Goal: Task Accomplishment & Management: Use online tool/utility

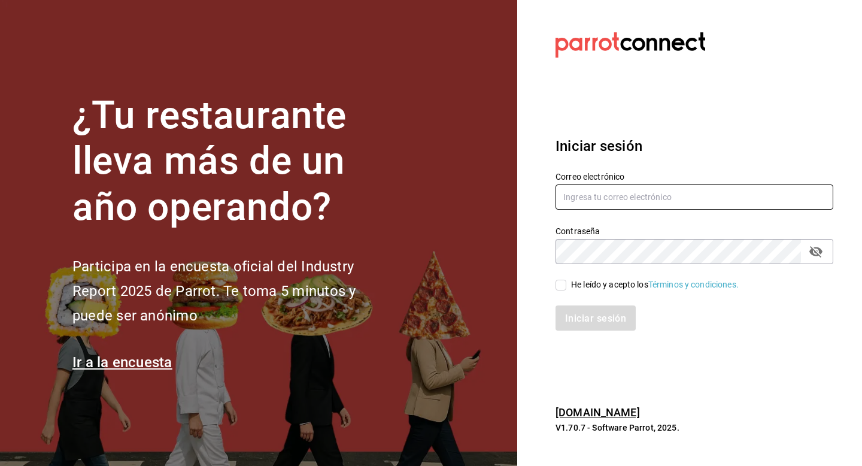
type input "olgalozanovv@gmail.com"
click at [569, 286] on span "He leído y acepto los Términos y condiciones." at bounding box center [652, 284] width 172 height 13
click at [566, 286] on input "He leído y acepto los Términos y condiciones." at bounding box center [560, 284] width 11 height 11
checkbox input "true"
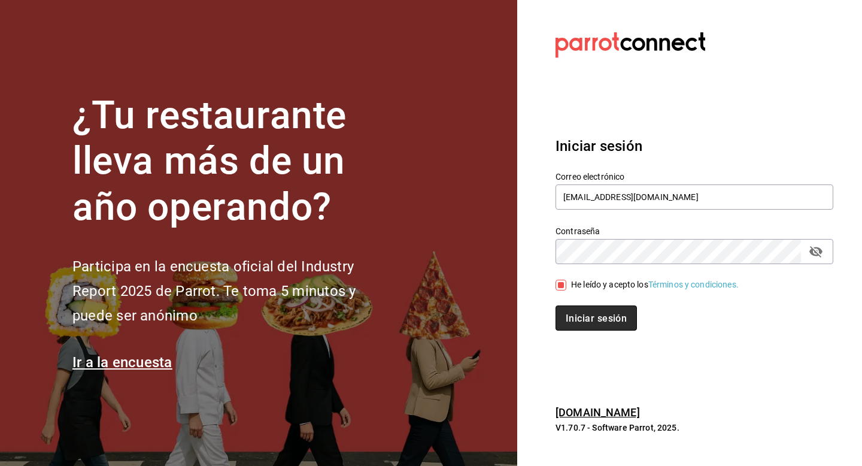
click at [578, 313] on font "Iniciar sesión" at bounding box center [596, 317] width 61 height 11
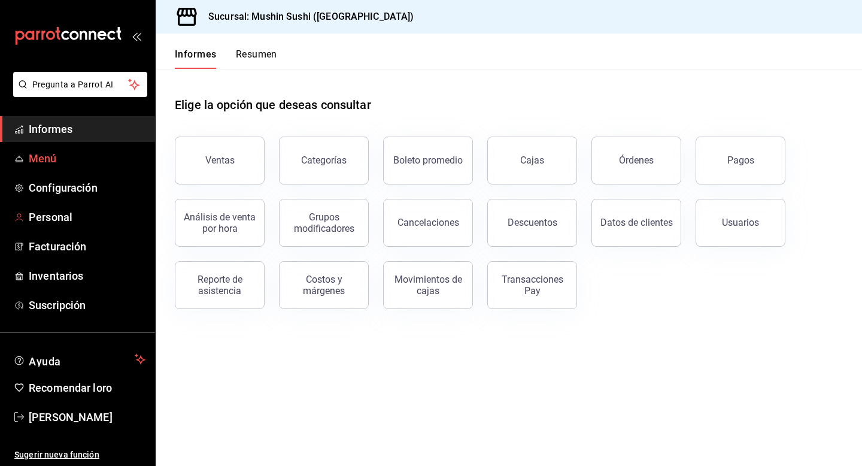
click at [56, 168] on link "Menú" at bounding box center [77, 158] width 155 height 26
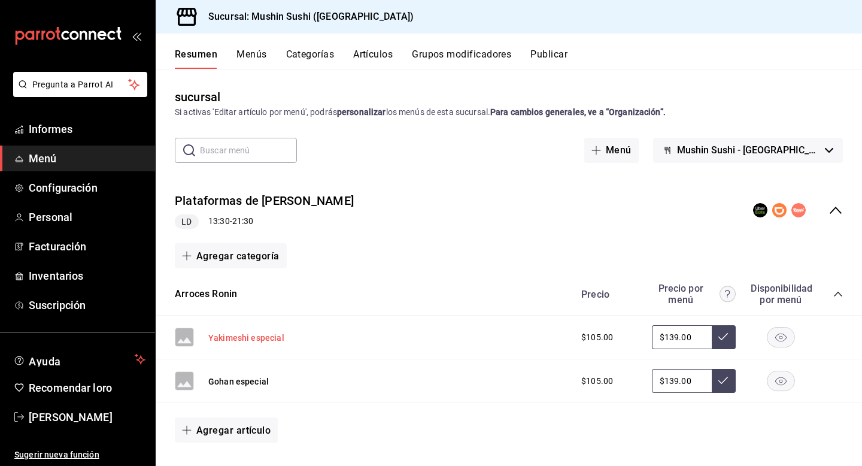
click at [270, 334] on font "Yakimeshi especial" at bounding box center [246, 338] width 76 height 10
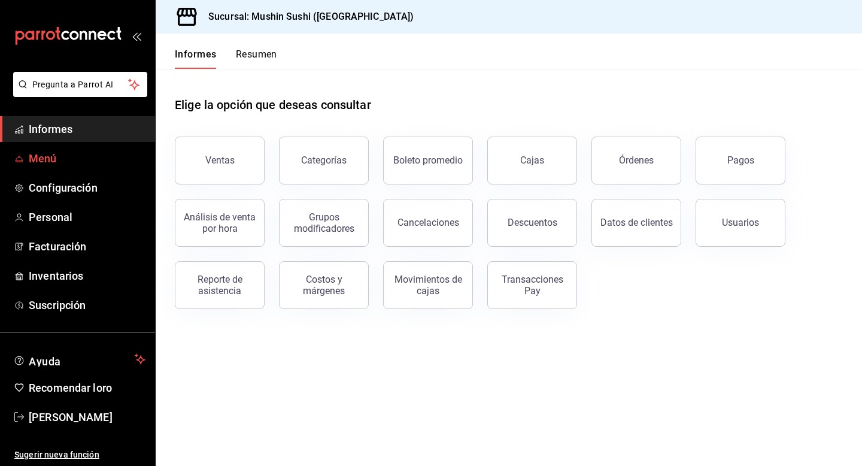
click at [85, 163] on span "Menú" at bounding box center [87, 158] width 117 height 16
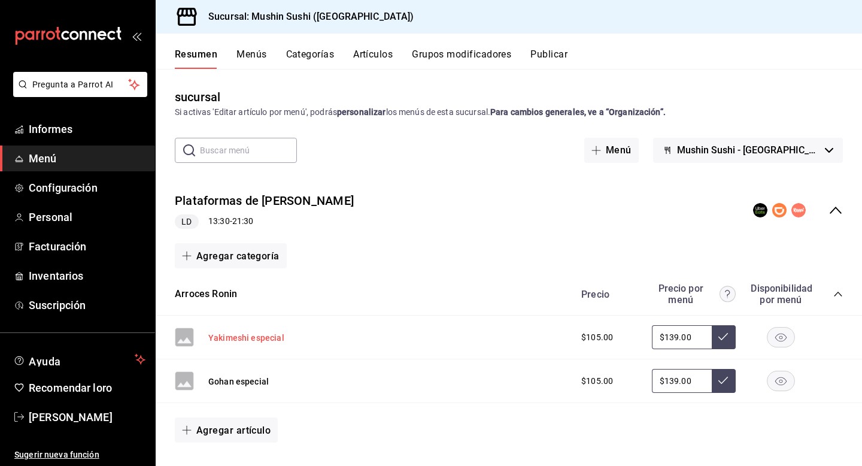
click at [242, 339] on font "Yakimeshi especial" at bounding box center [246, 338] width 76 height 10
